Goal: Check status: Check status

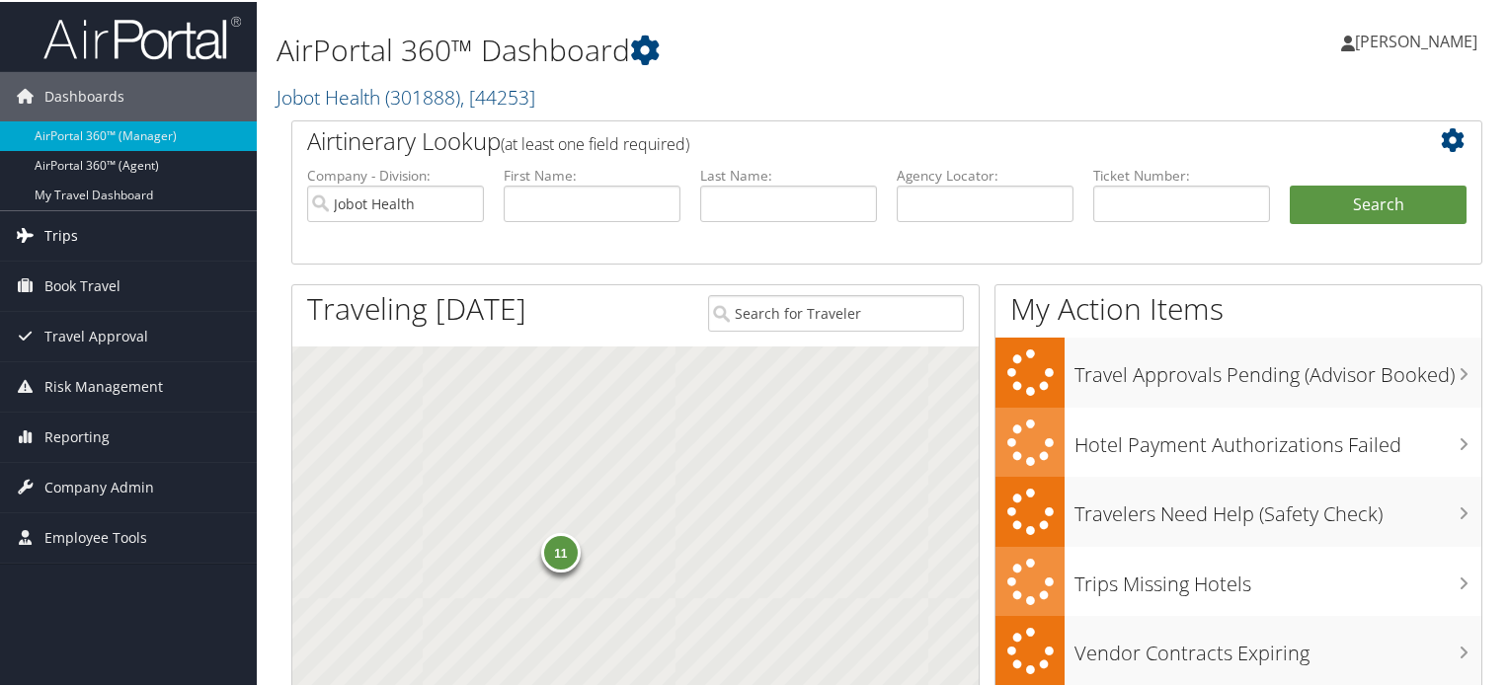
click at [57, 235] on span "Trips" at bounding box center [61, 233] width 34 height 49
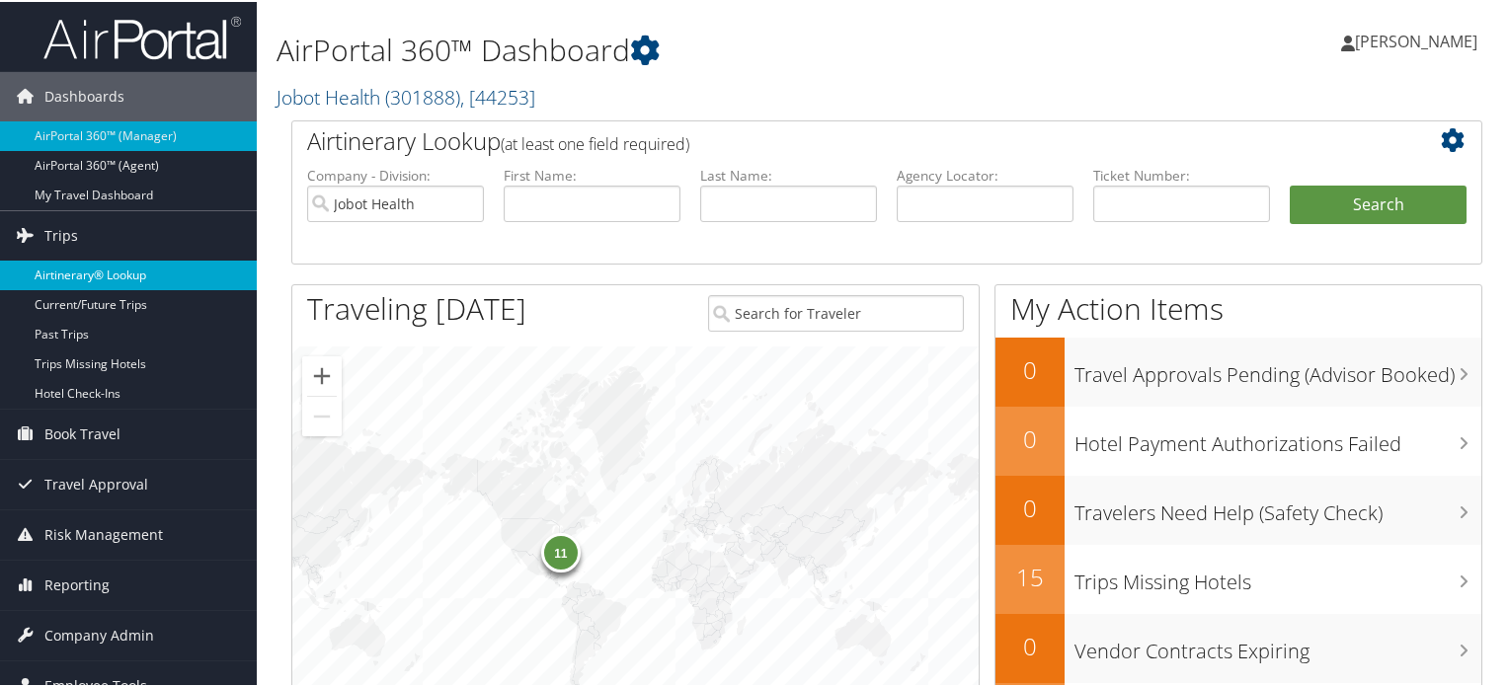
click at [88, 272] on link "Airtinerary® Lookup" at bounding box center [128, 274] width 257 height 30
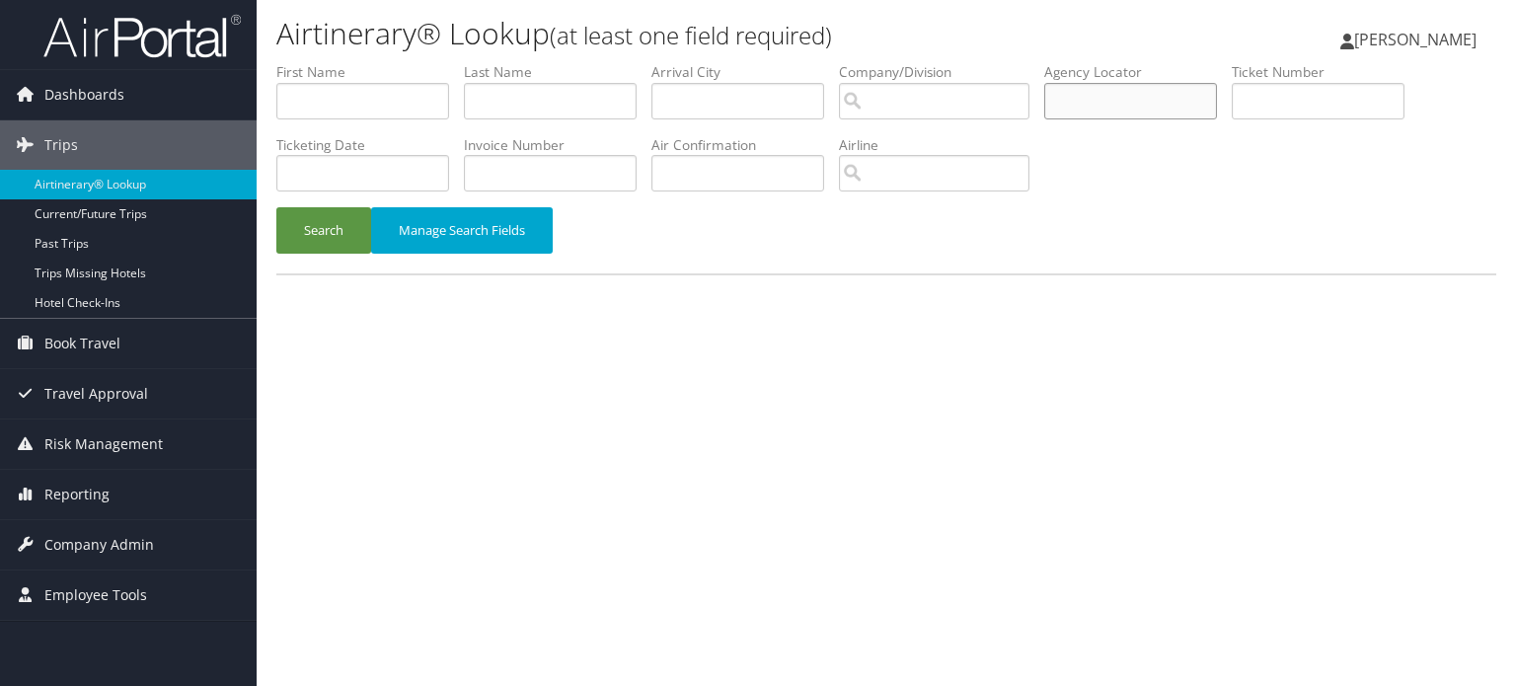
click at [1102, 88] on input "text" at bounding box center [1131, 101] width 173 height 37
paste input "HKAIKF"
click at [320, 224] on button "Search" at bounding box center [323, 230] width 95 height 46
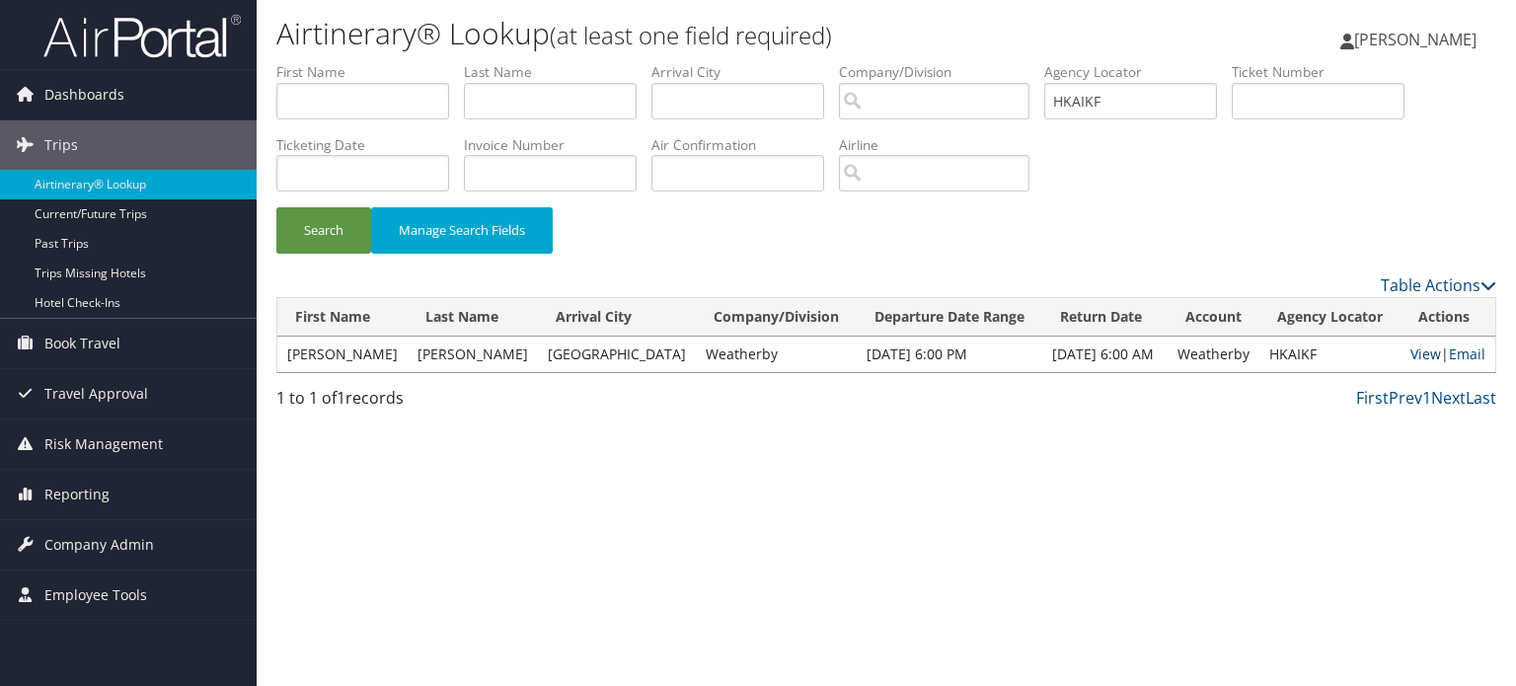
click at [1411, 349] on link "View" at bounding box center [1426, 354] width 31 height 19
drag, startPoint x: 1123, startPoint y: 98, endPoint x: 872, endPoint y: 96, distance: 251.8
click at [909, 62] on ul "First Name Last Name Departure City Arrival City Company/Division Airport/City …" at bounding box center [886, 62] width 1220 height 0
paste input "QQHSKV"
click at [320, 224] on button "Search" at bounding box center [323, 230] width 95 height 46
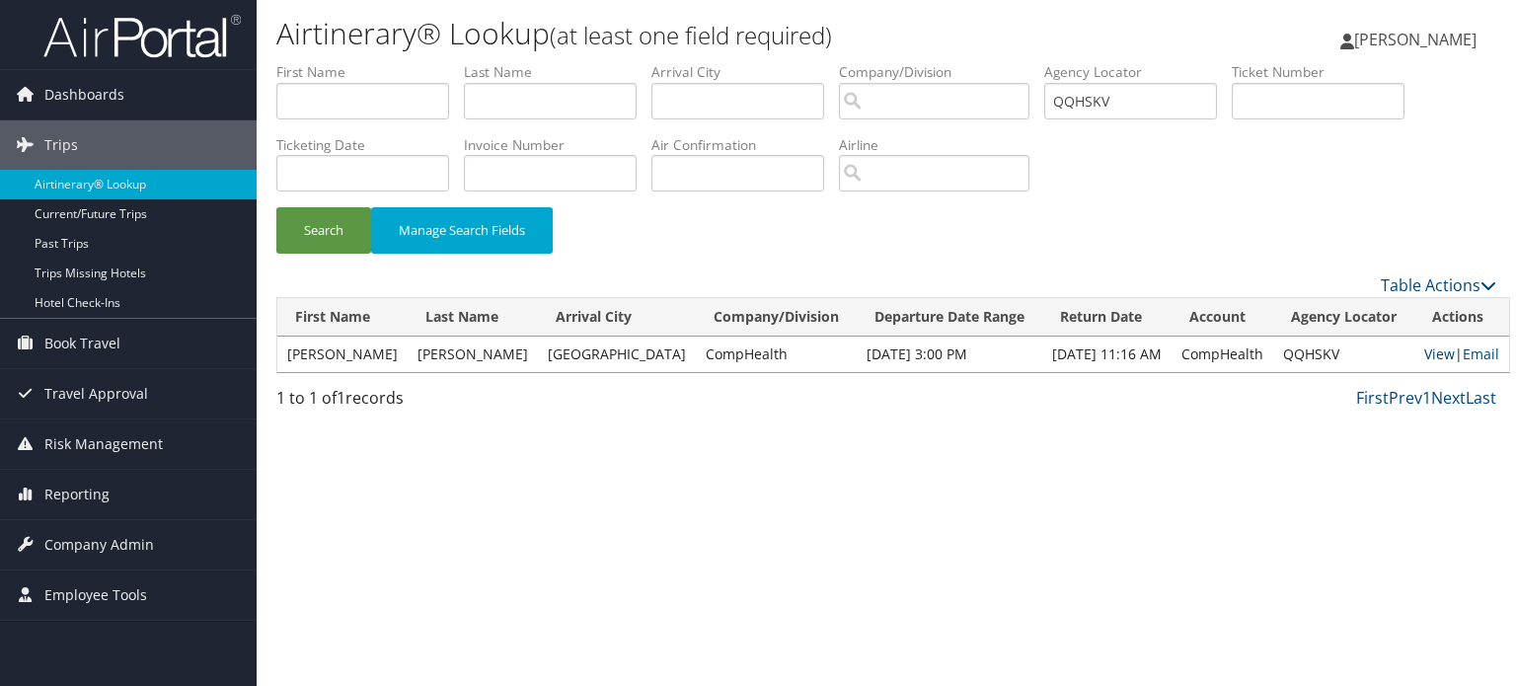
click at [1425, 354] on link "View" at bounding box center [1440, 354] width 31 height 19
drag, startPoint x: 1155, startPoint y: 100, endPoint x: 851, endPoint y: 80, distance: 304.7
click at [851, 62] on ul "First Name Last Name Departure City Arrival City Company/Division Airport/City …" at bounding box center [886, 62] width 1220 height 0
click at [300, 233] on button "Search" at bounding box center [323, 230] width 95 height 46
click at [1425, 359] on link "View" at bounding box center [1440, 354] width 31 height 19
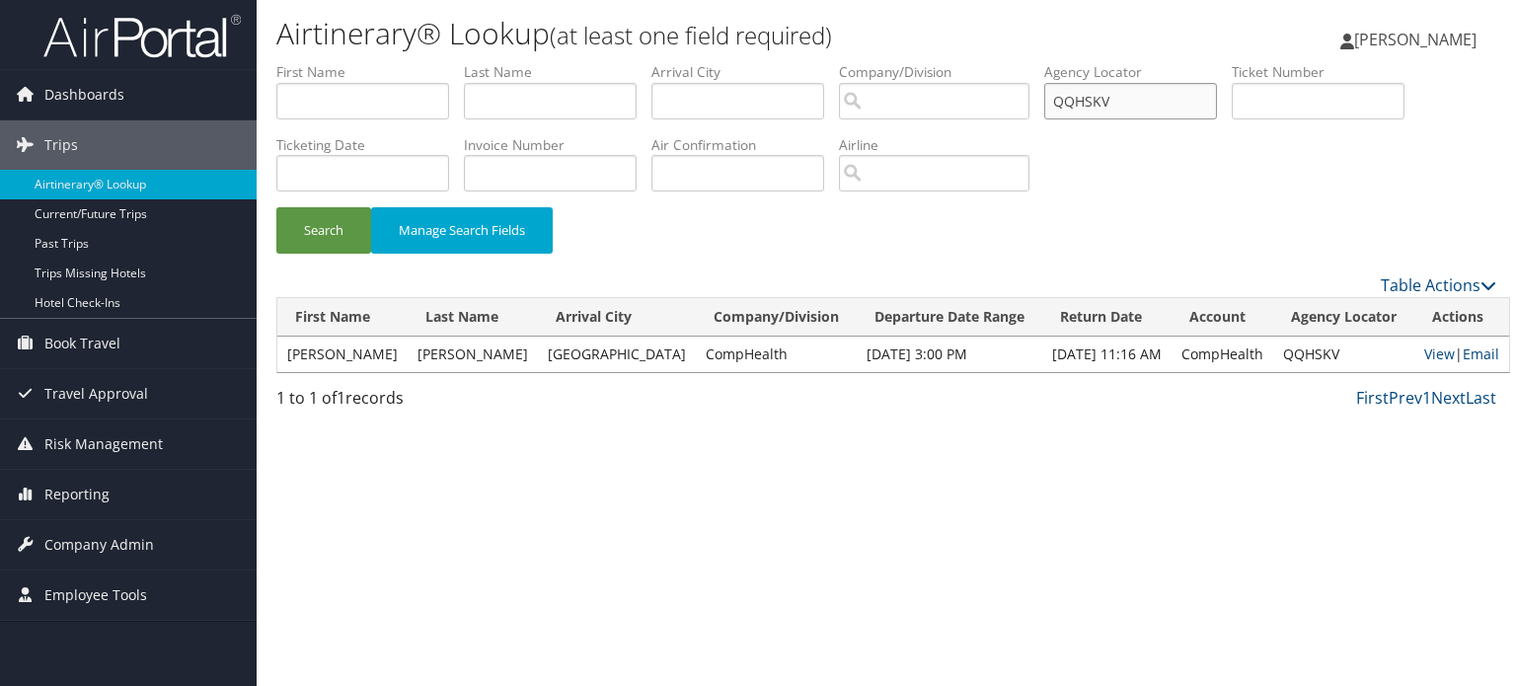
drag, startPoint x: 1159, startPoint y: 106, endPoint x: 878, endPoint y: 88, distance: 281.9
click at [878, 62] on ul "First Name Last Name Departure City Arrival City Company/Division Airport/City …" at bounding box center [886, 62] width 1220 height 0
paste input "HKAIKF"
click at [345, 227] on button "Search" at bounding box center [323, 230] width 95 height 46
click at [1420, 354] on link "View" at bounding box center [1426, 354] width 31 height 19
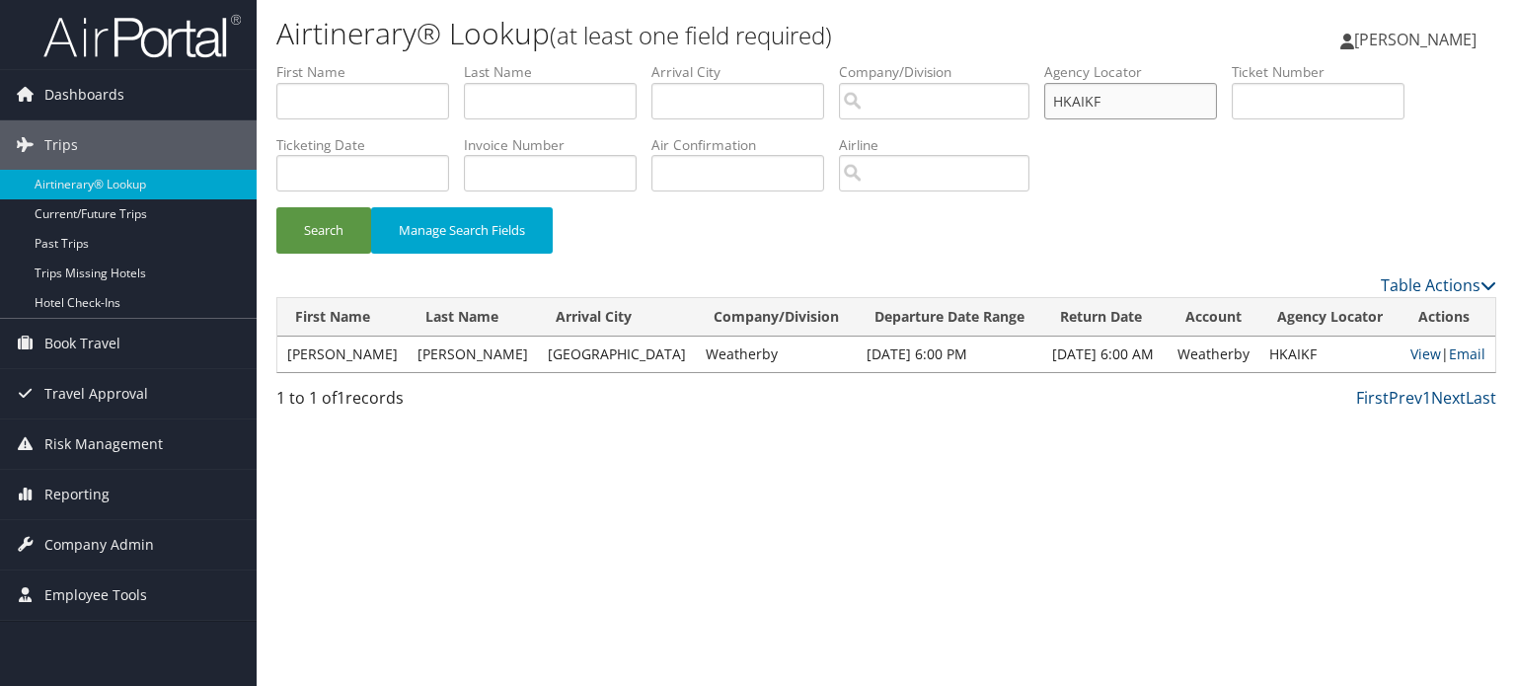
drag, startPoint x: 1140, startPoint y: 106, endPoint x: 856, endPoint y: 118, distance: 284.6
click at [881, 62] on ul "First Name Last Name Departure City Arrival City Company/Division Airport/City …" at bounding box center [886, 62] width 1220 height 0
paste input "IGFHVM"
type input "IGFHVM"
click at [325, 235] on button "Search" at bounding box center [323, 230] width 95 height 46
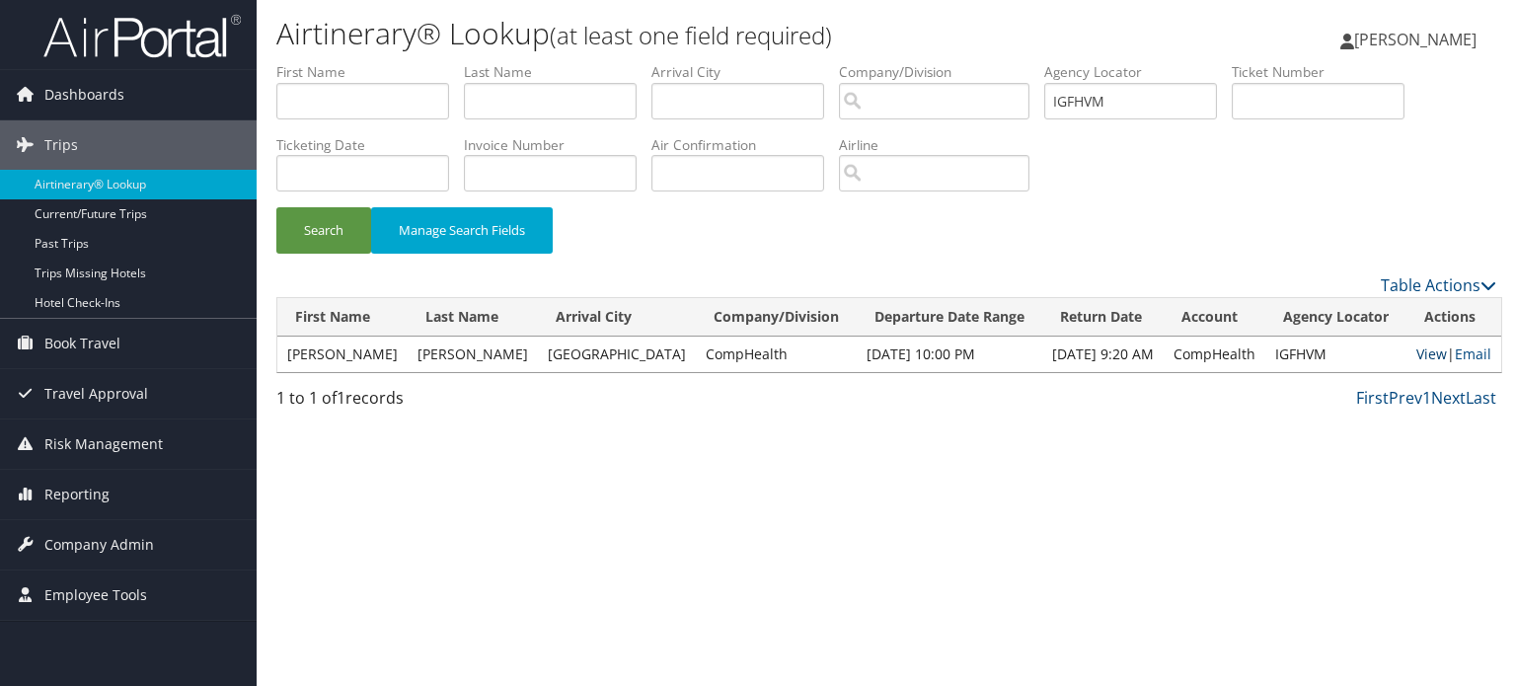
click at [1417, 358] on link "View" at bounding box center [1432, 354] width 31 height 19
click at [658, 473] on div "Airtinerary® Lookup (at least one field required) Hemant Sharma Hemant Sharma M…" at bounding box center [887, 343] width 1260 height 686
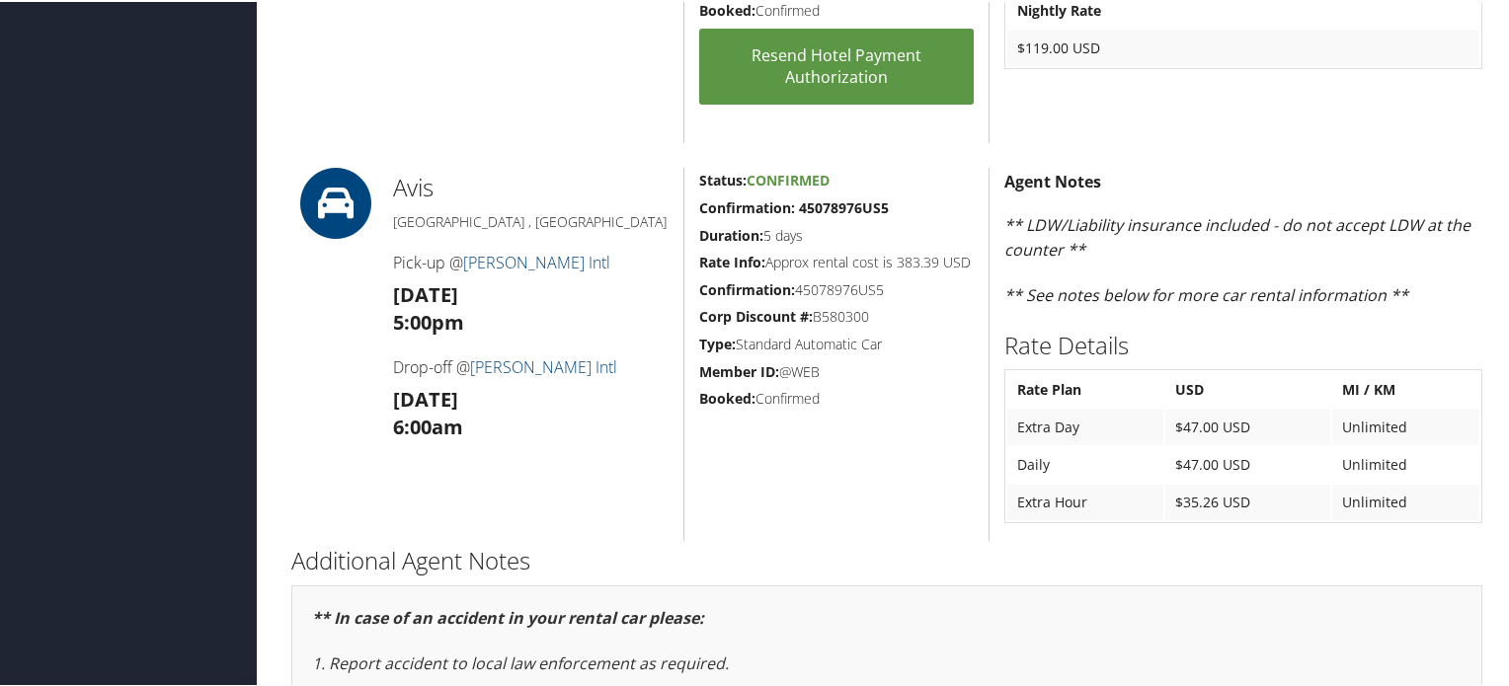
scroll to position [1382, 0]
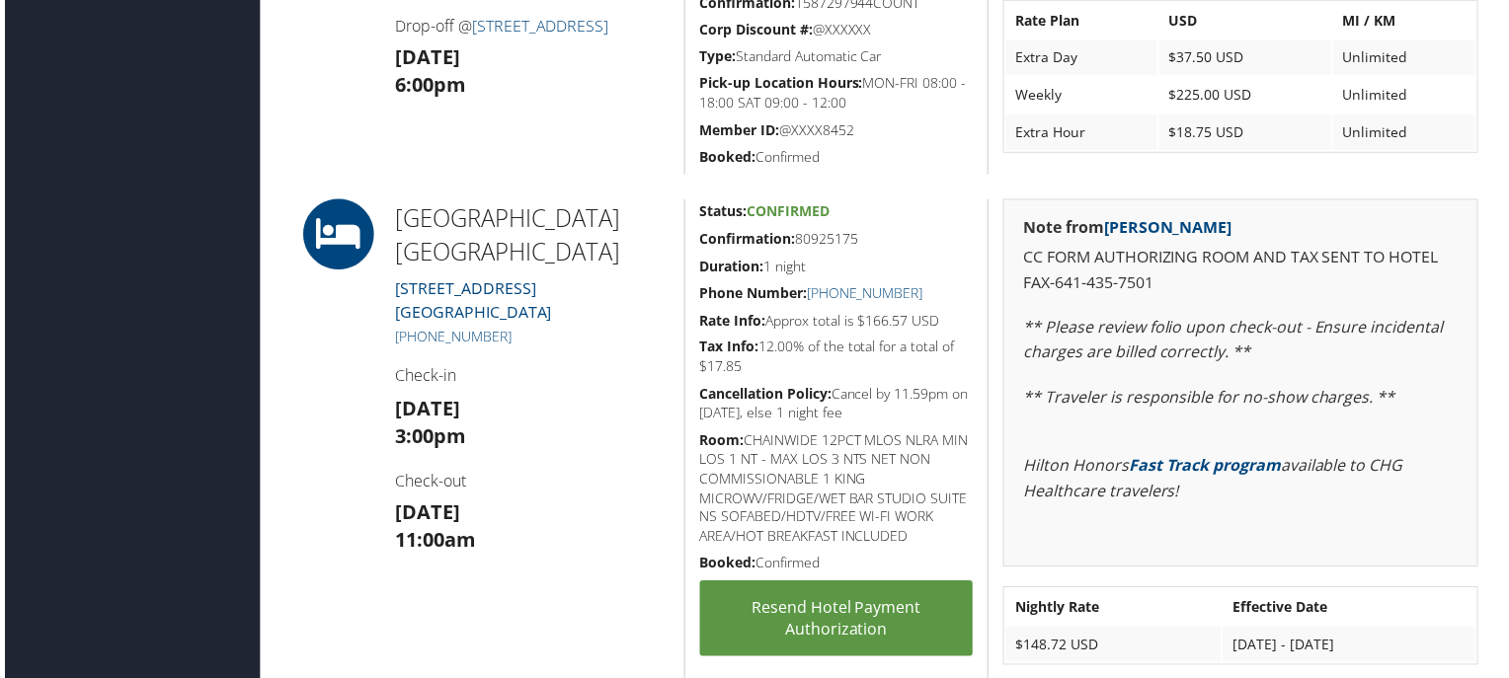
scroll to position [1382, 0]
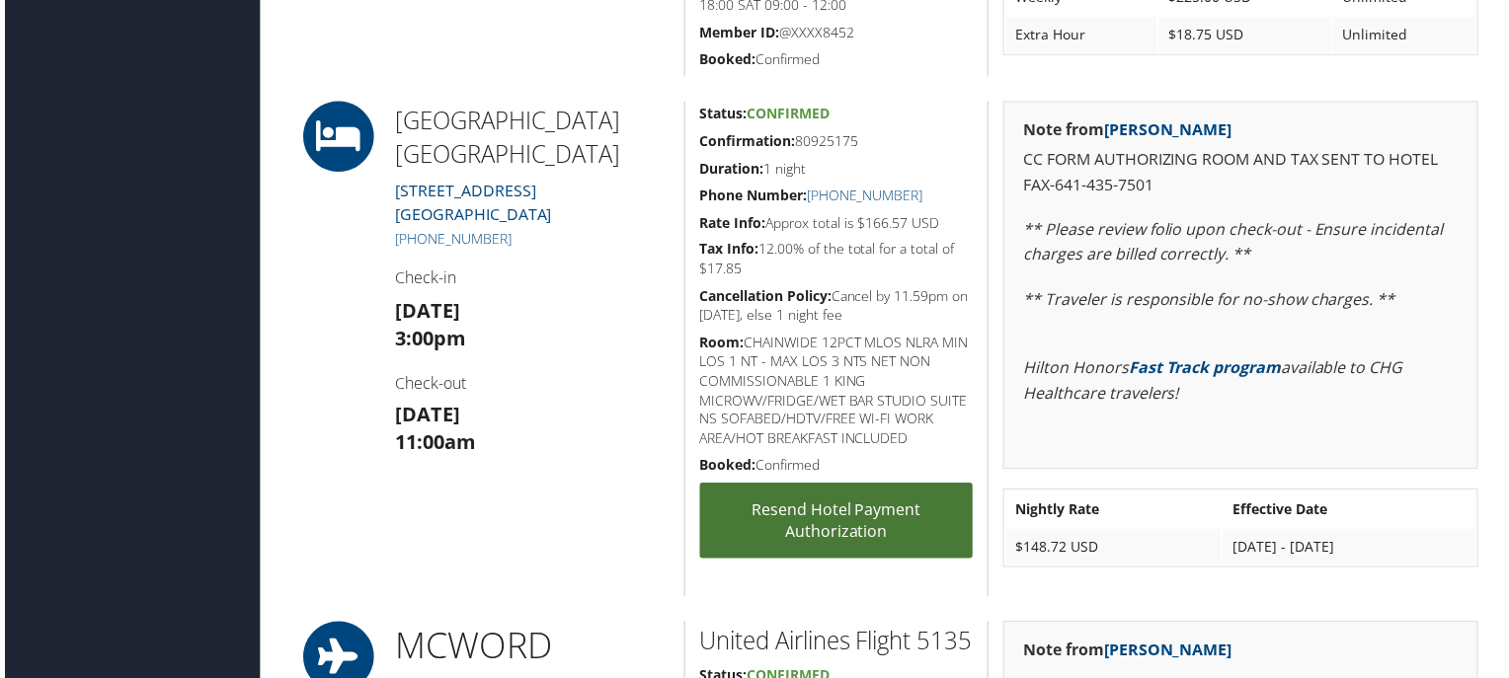
click at [812, 528] on link "Resend Hotel Payment Authorization" at bounding box center [836, 524] width 274 height 76
click at [817, 516] on link "Resend Hotel Payment Authorization" at bounding box center [836, 524] width 274 height 76
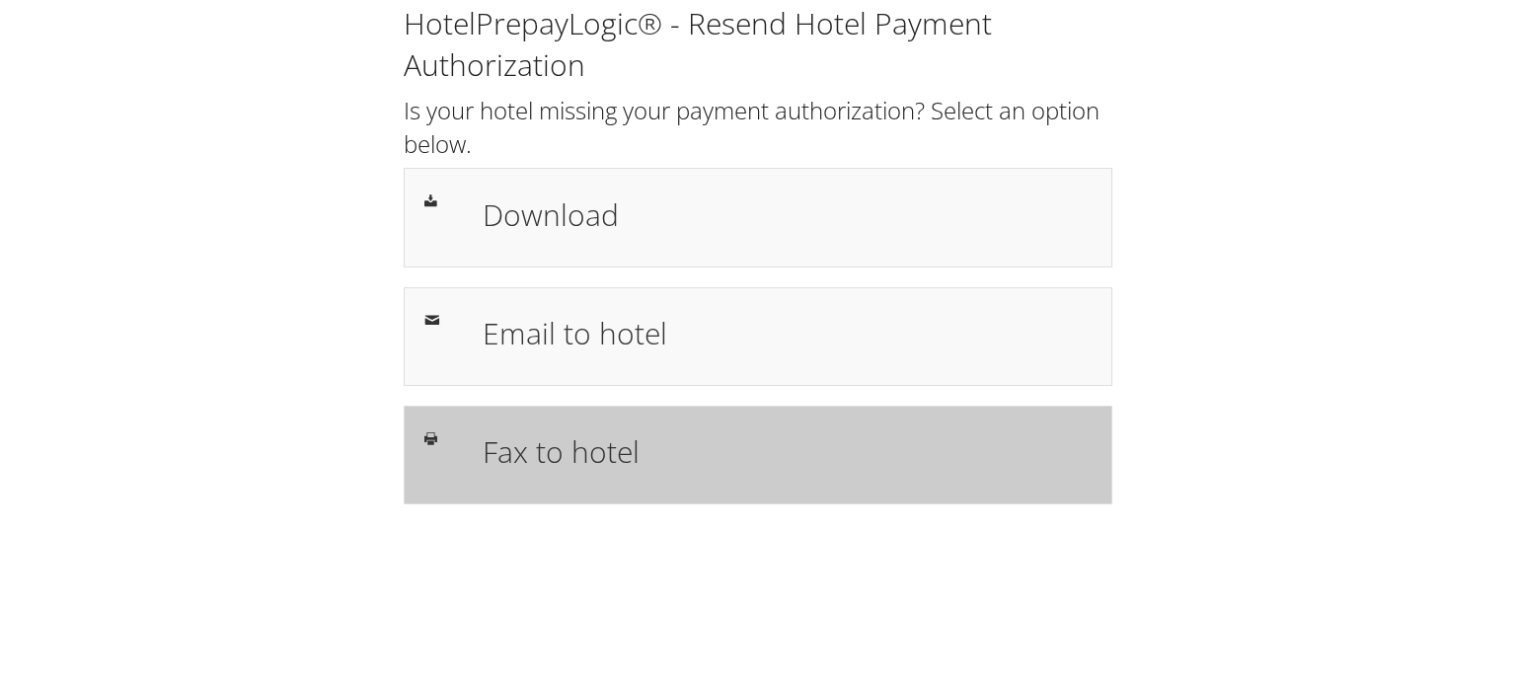
click at [692, 469] on h1 "Fax to hotel" at bounding box center [787, 451] width 609 height 44
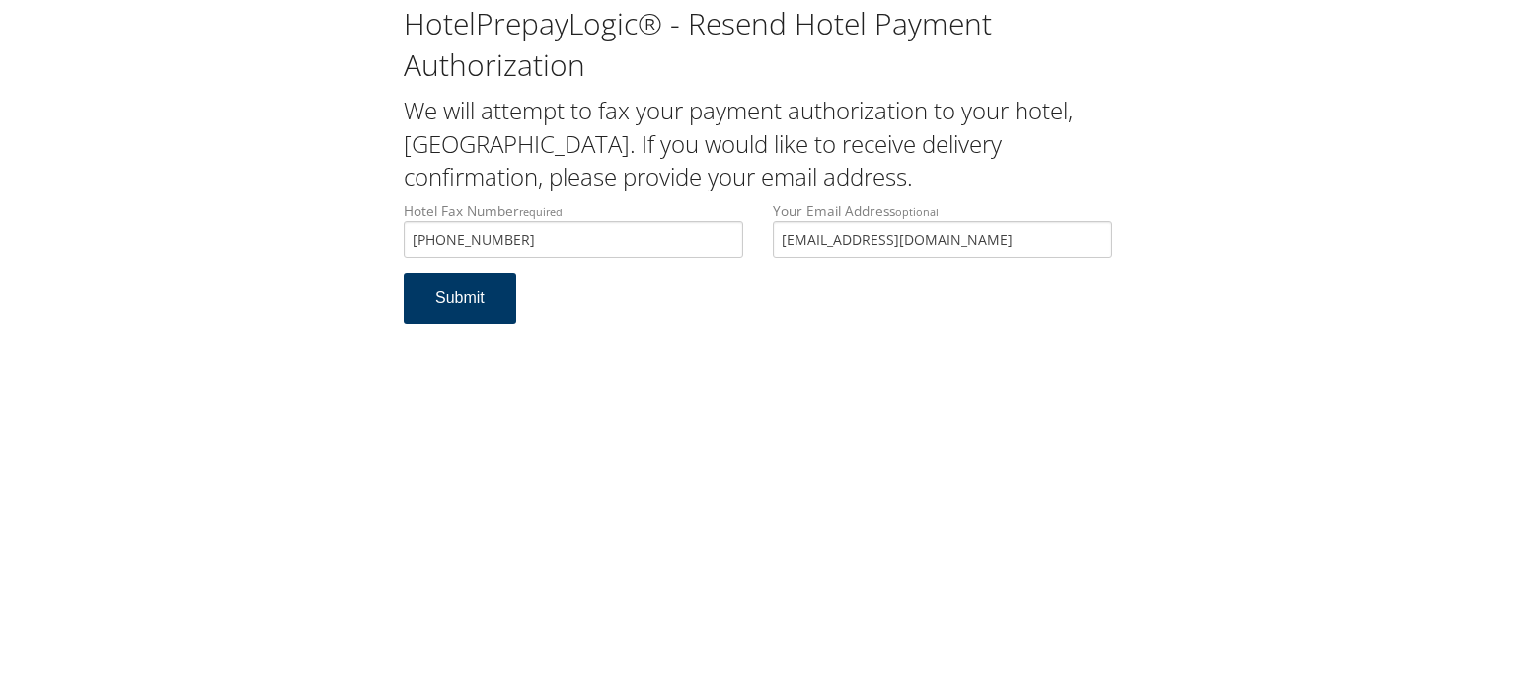
click at [486, 317] on button "Submit" at bounding box center [460, 298] width 113 height 50
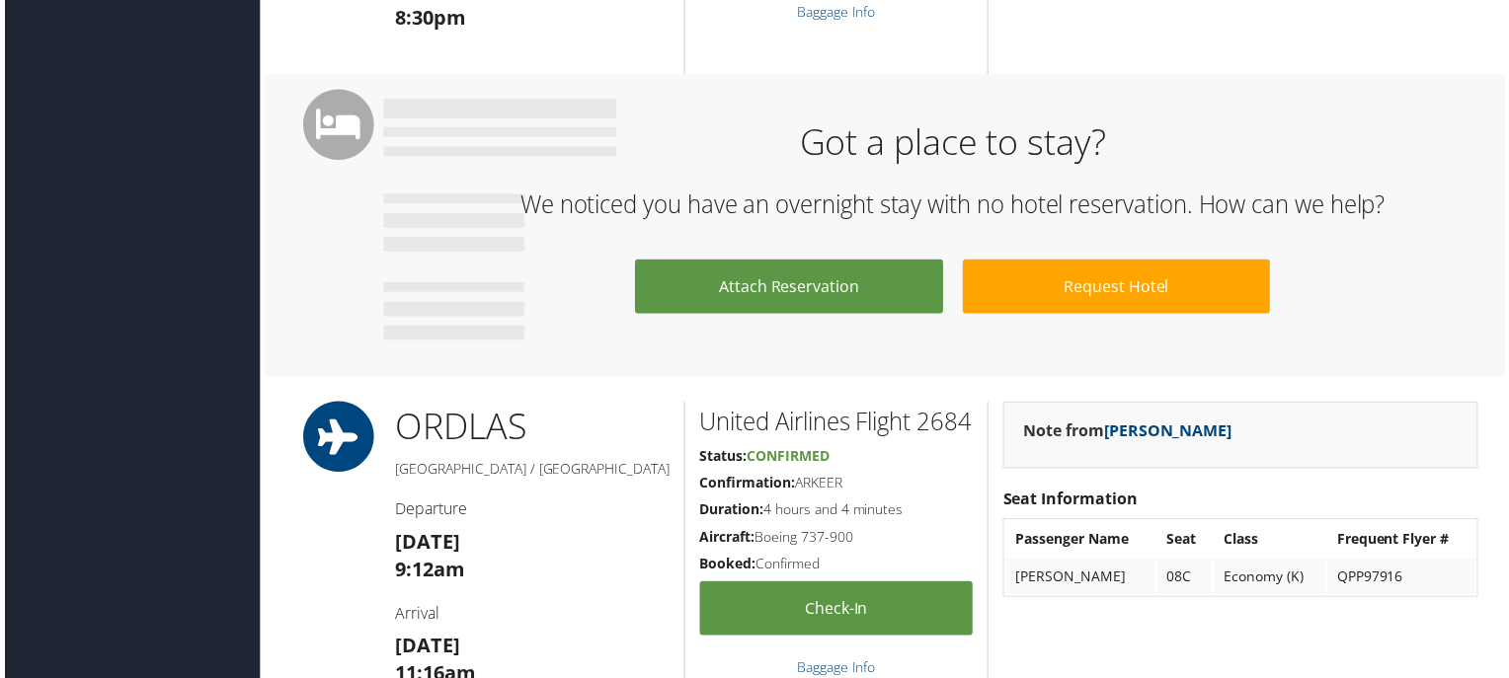
scroll to position [2073, 0]
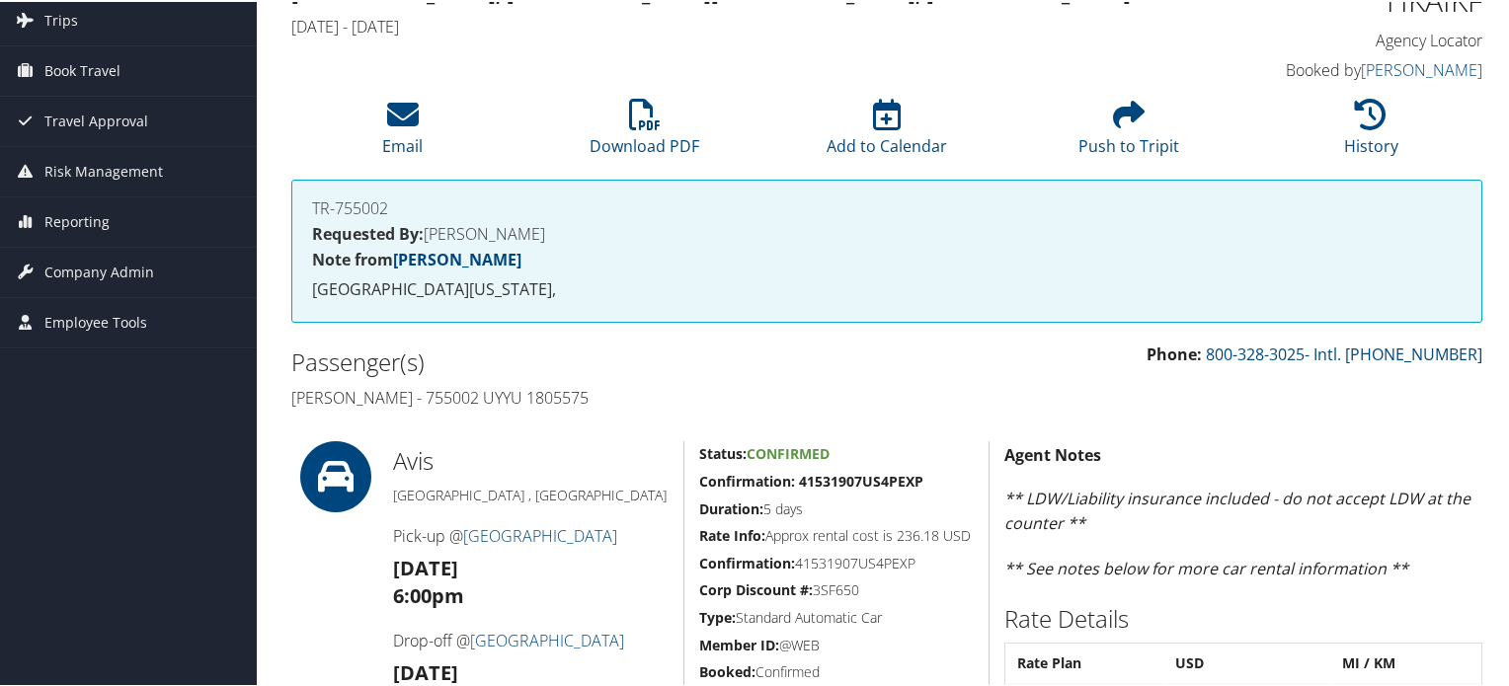
scroll to position [124, 0]
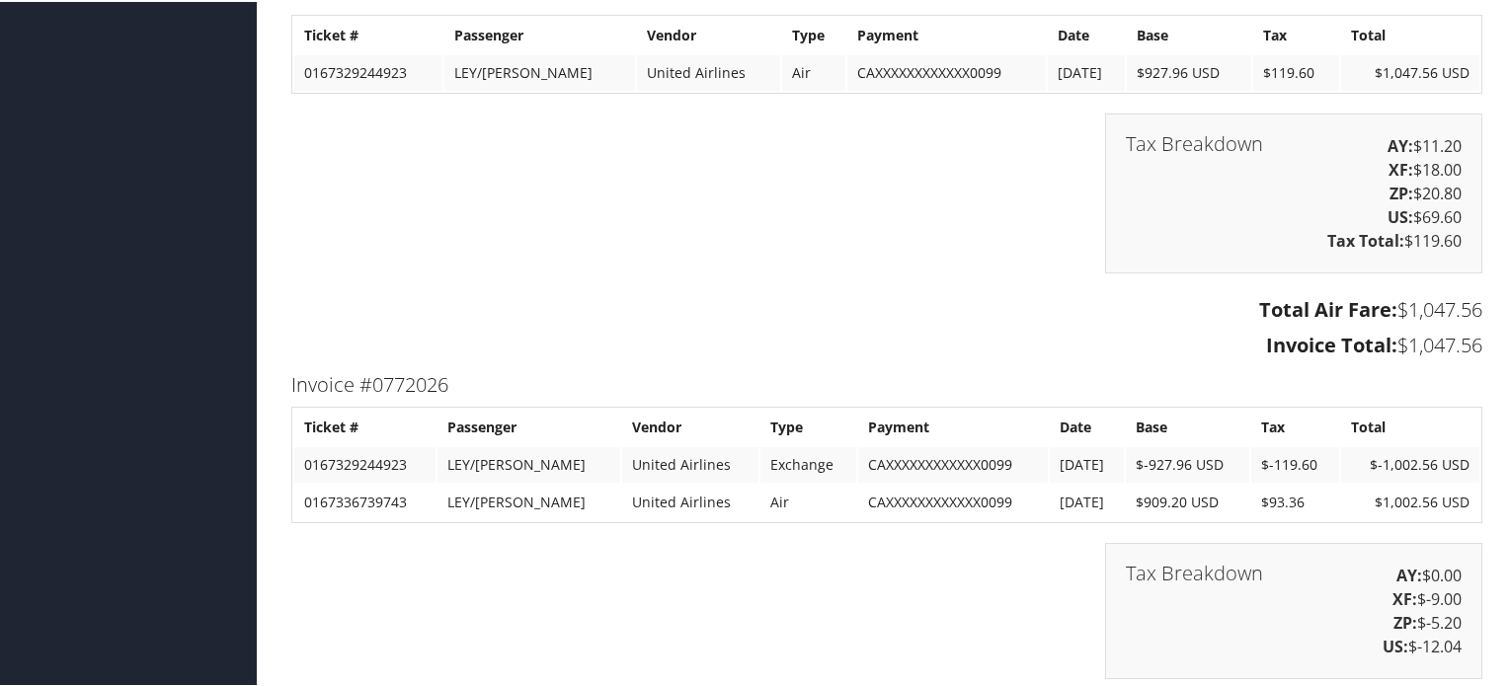
scroll to position [1089, 0]
